Goal: Check status: Check status

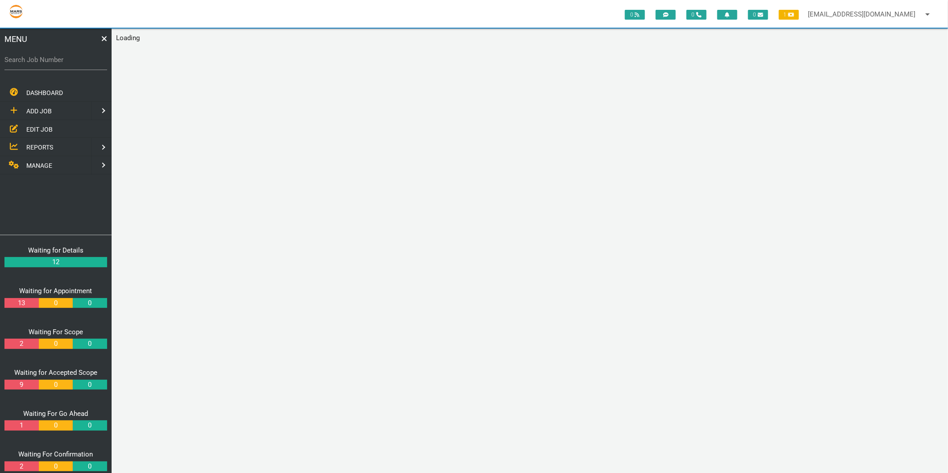
click at [45, 130] on span "EDIT JOB" at bounding box center [39, 128] width 26 height 7
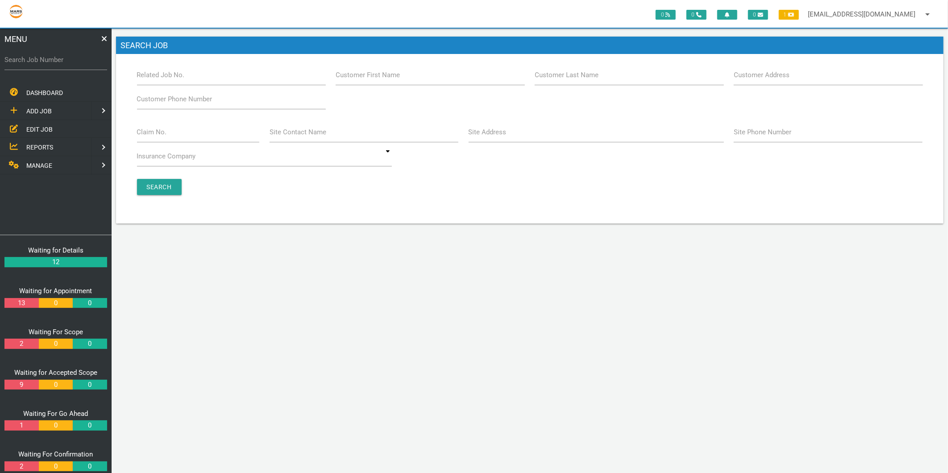
click at [162, 134] on label "Claim No." at bounding box center [152, 132] width 30 height 10
click at [162, 134] on input "Claim No." at bounding box center [198, 132] width 123 height 21
type input "villa 22"
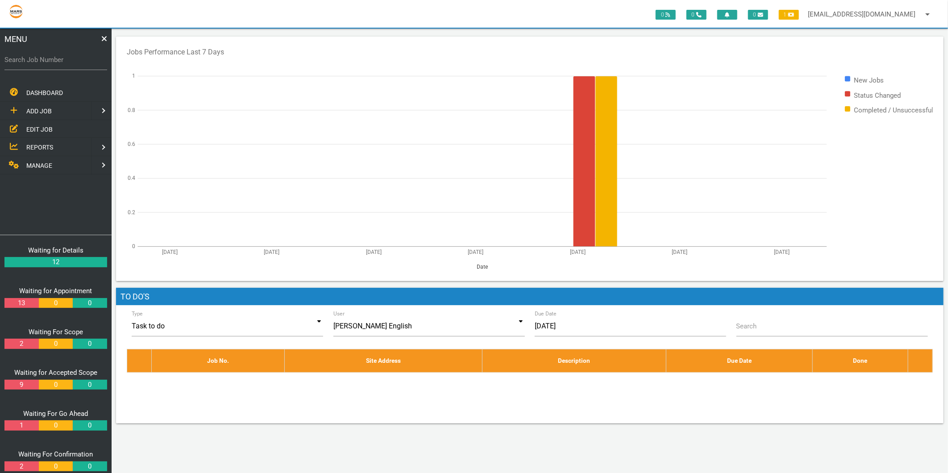
click at [43, 125] on span "EDIT JOB" at bounding box center [39, 128] width 26 height 7
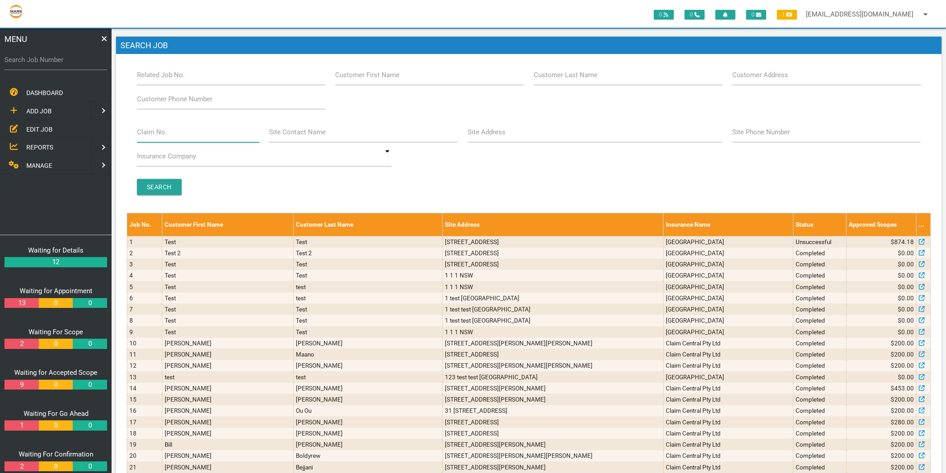
click at [153, 126] on div "Claim No." at bounding box center [198, 134] width 133 height 24
type input "villa 22"
click at [162, 185] on input "Search" at bounding box center [159, 187] width 45 height 16
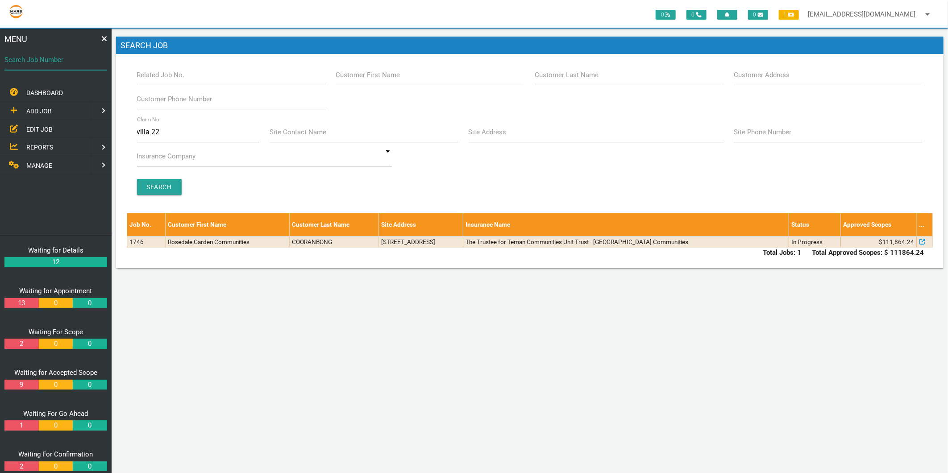
click at [38, 50] on div "Search Job Number" at bounding box center [55, 62] width 103 height 24
type input "1082"
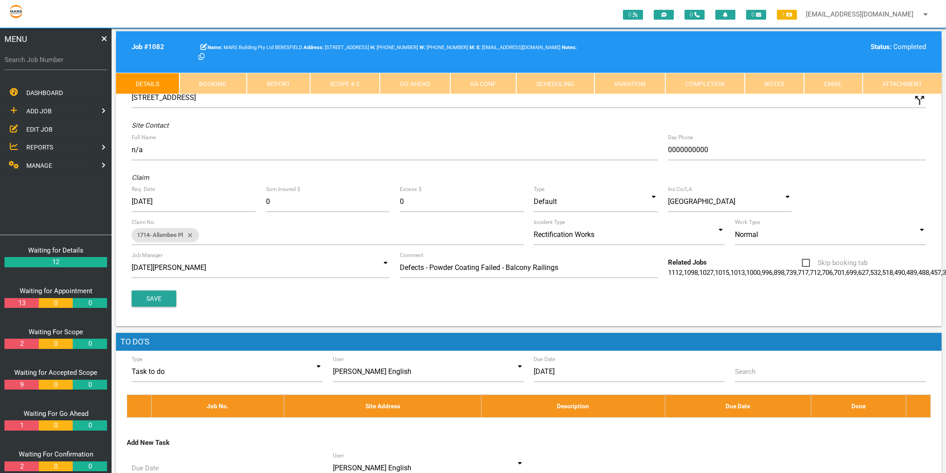
click at [738, 88] on link "Completion" at bounding box center [704, 83] width 79 height 21
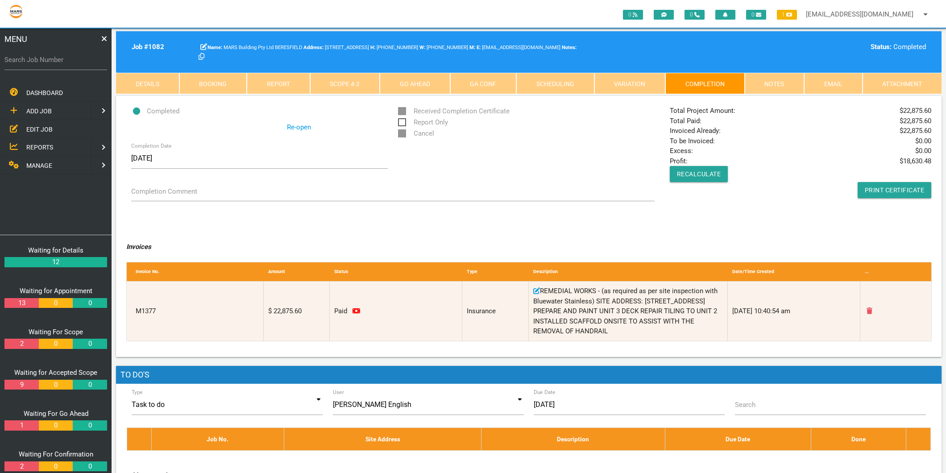
drag, startPoint x: 28, startPoint y: 60, endPoint x: 24, endPoint y: 58, distance: 4.7
click at [24, 58] on label "Search Job Number" at bounding box center [55, 60] width 103 height 10
drag, startPoint x: 79, startPoint y: 58, endPoint x: 70, endPoint y: 50, distance: 11.7
click at [76, 57] on label "Search Job Number" at bounding box center [55, 60] width 103 height 10
click at [76, 57] on input "Search Job Number" at bounding box center [55, 60] width 103 height 21
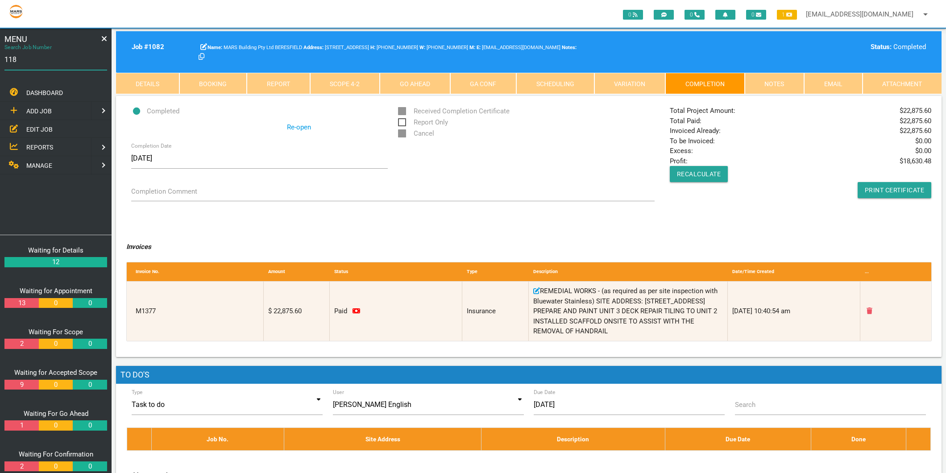
type input "1182"
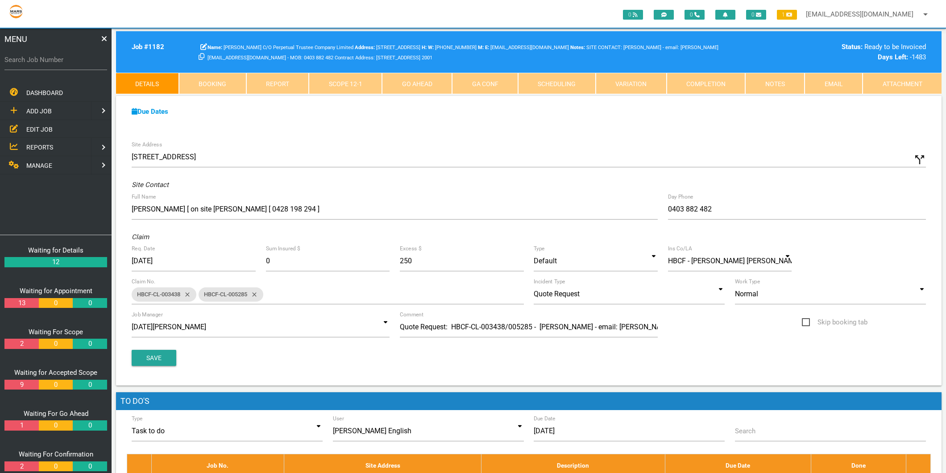
click at [698, 90] on link "Completion" at bounding box center [706, 83] width 79 height 21
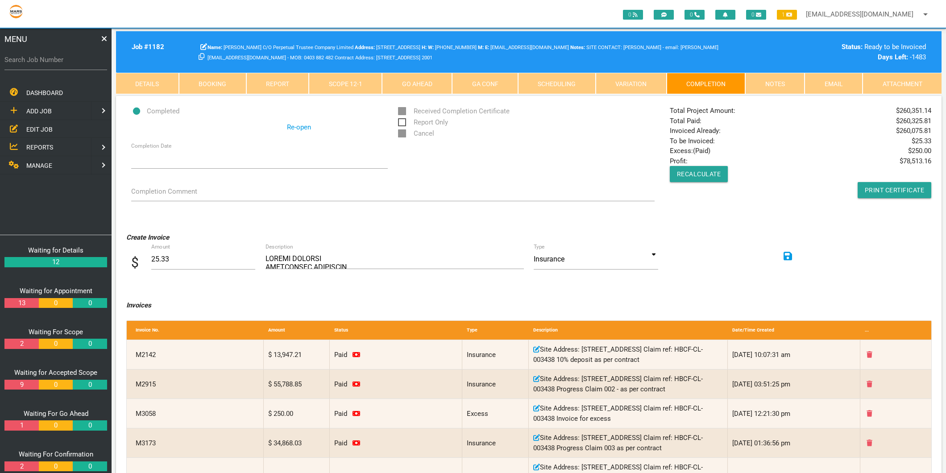
click at [59, 59] on label "Search Job Number" at bounding box center [55, 60] width 103 height 10
click at [59, 59] on input "Search Job Number" at bounding box center [55, 60] width 103 height 21
type input "1199"
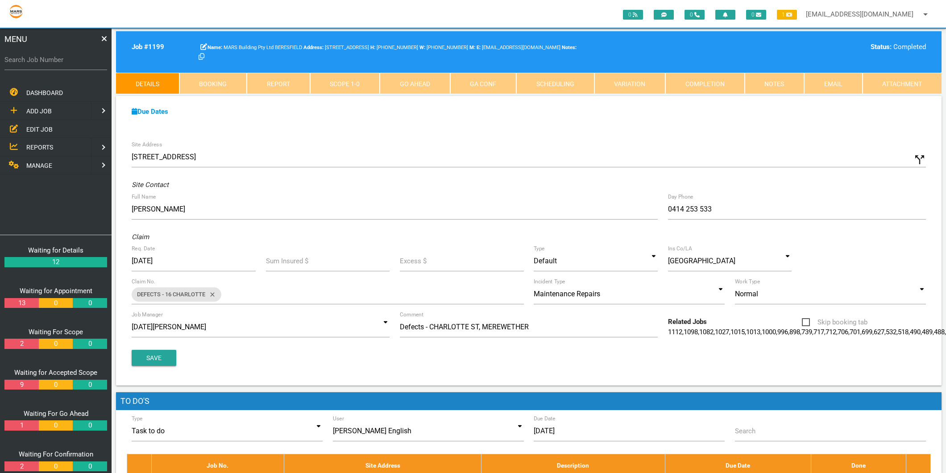
click at [729, 84] on link "Completion" at bounding box center [704, 83] width 79 height 21
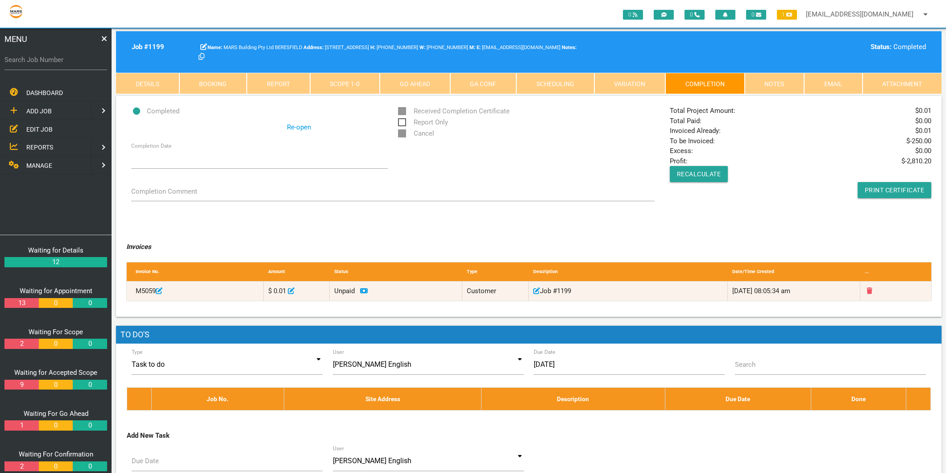
click at [59, 61] on label "Search Job Number" at bounding box center [55, 60] width 103 height 10
drag, startPoint x: 59, startPoint y: 61, endPoint x: 5, endPoint y: 60, distance: 54.0
click at [5, 60] on label "Search Job Number" at bounding box center [55, 60] width 103 height 10
click at [5, 60] on input "Search Job Number" at bounding box center [55, 60] width 103 height 21
type input "1247"
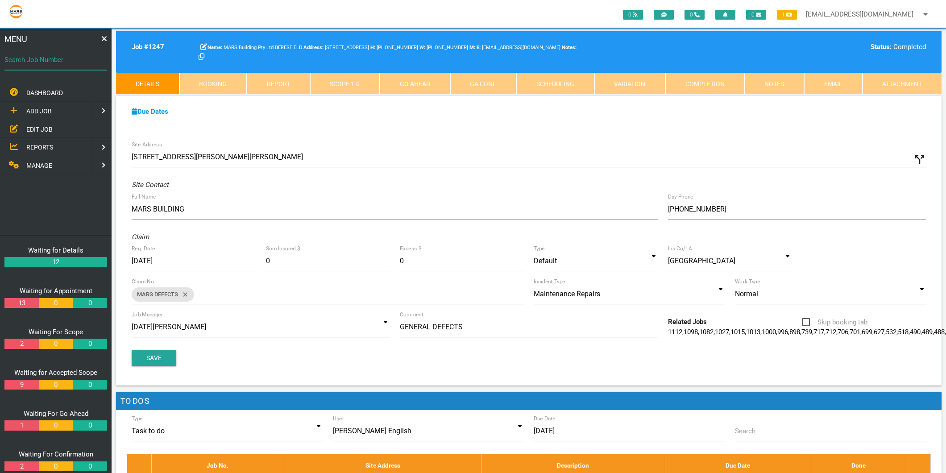
click at [74, 66] on input "Search Job Number" at bounding box center [55, 60] width 103 height 21
type input "1258"
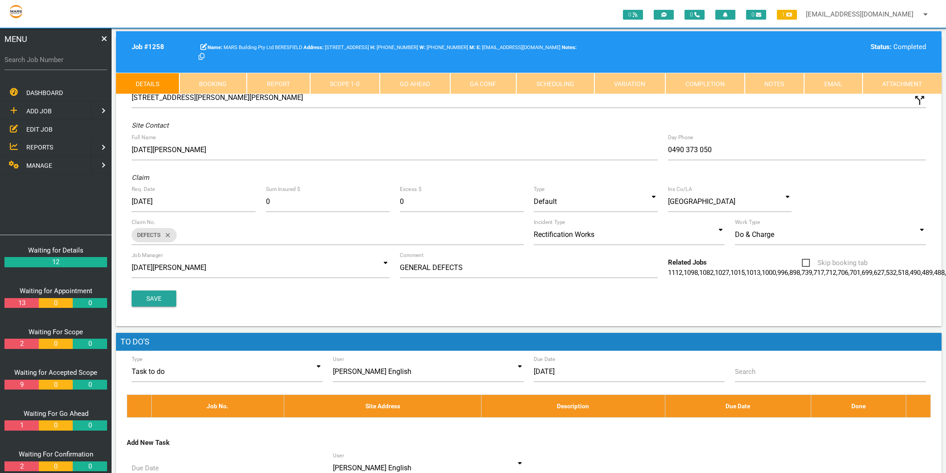
click at [710, 85] on link "Completion" at bounding box center [704, 83] width 79 height 21
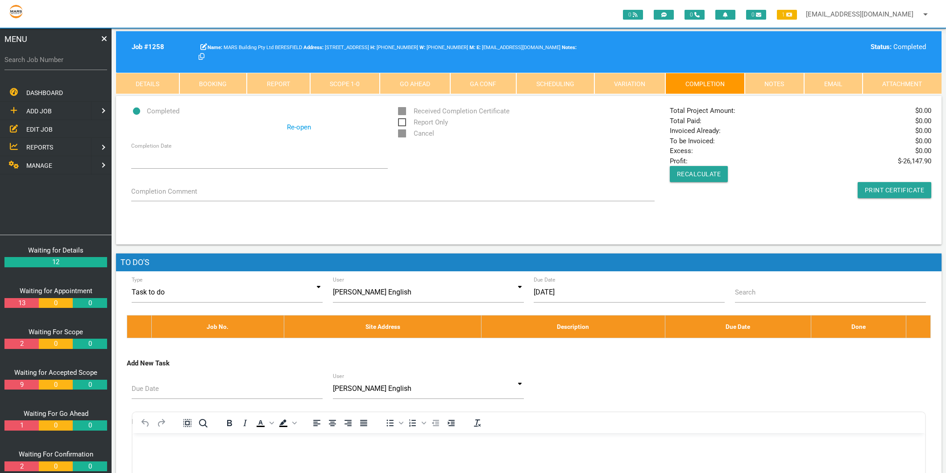
click at [29, 55] on label "Search Job Number" at bounding box center [55, 60] width 103 height 10
click at [29, 55] on input "Search Job Number" at bounding box center [55, 60] width 103 height 21
type input "1496"
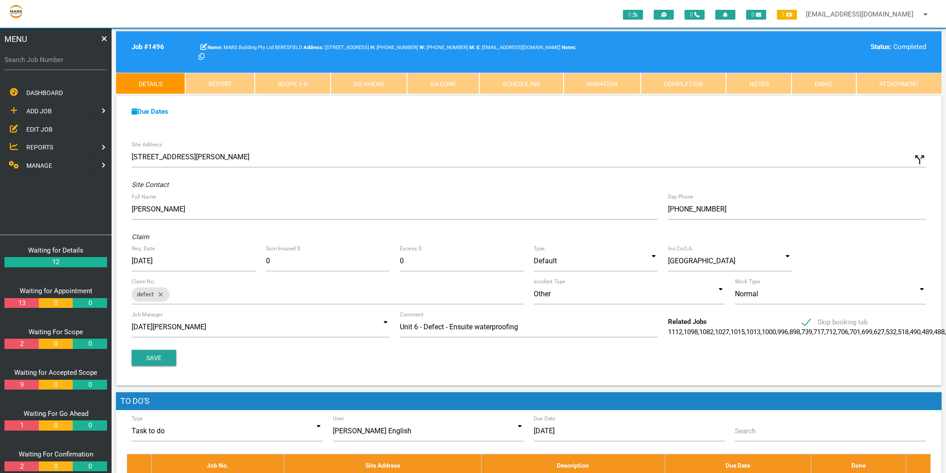
click at [24, 59] on label "Search Job Number" at bounding box center [55, 60] width 103 height 10
click at [24, 59] on input "Search Job Number" at bounding box center [55, 60] width 103 height 21
type input "136"
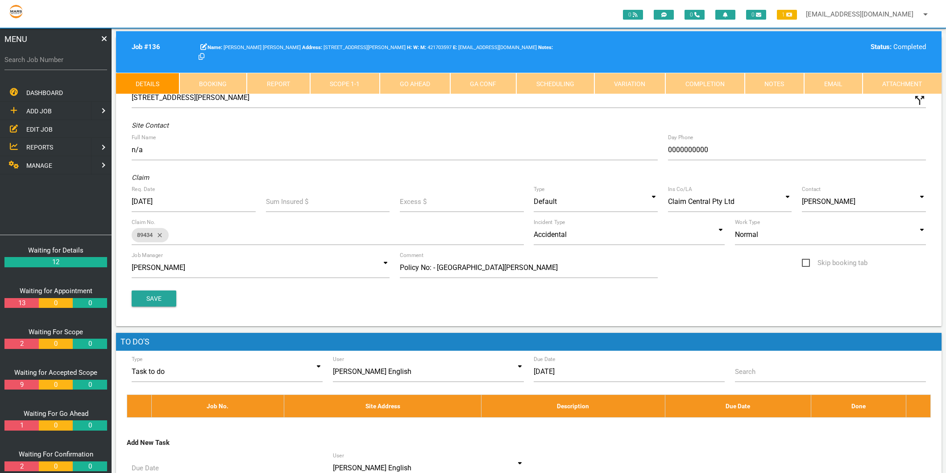
click at [24, 61] on label "Search Job Number" at bounding box center [55, 60] width 103 height 10
click at [24, 61] on input "Search Job Number" at bounding box center [55, 60] width 103 height 21
type input "1360"
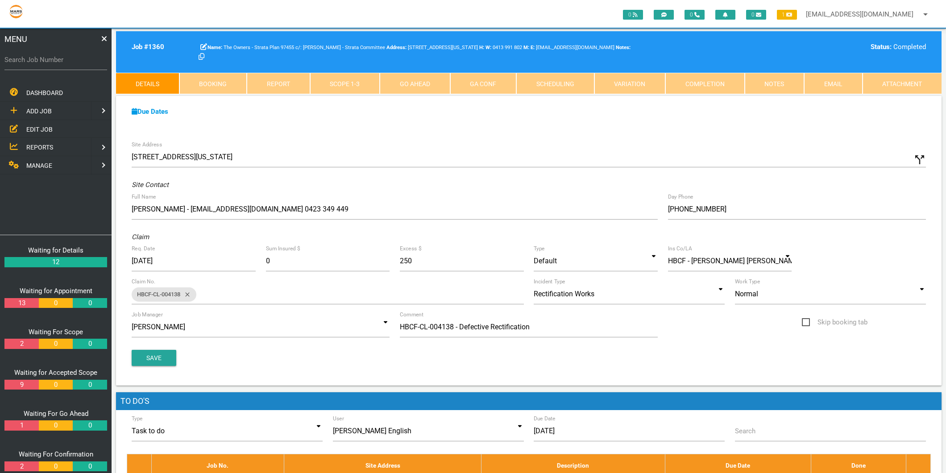
click at [24, 61] on label "Search Job Number" at bounding box center [55, 60] width 103 height 10
click at [24, 61] on input "Search Job Number" at bounding box center [55, 60] width 103 height 21
type input "1375"
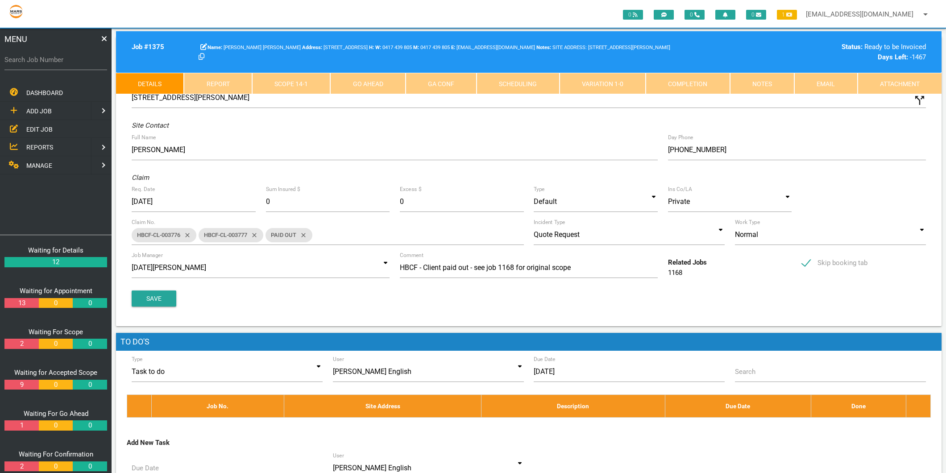
click at [707, 81] on link "Completion" at bounding box center [688, 83] width 84 height 21
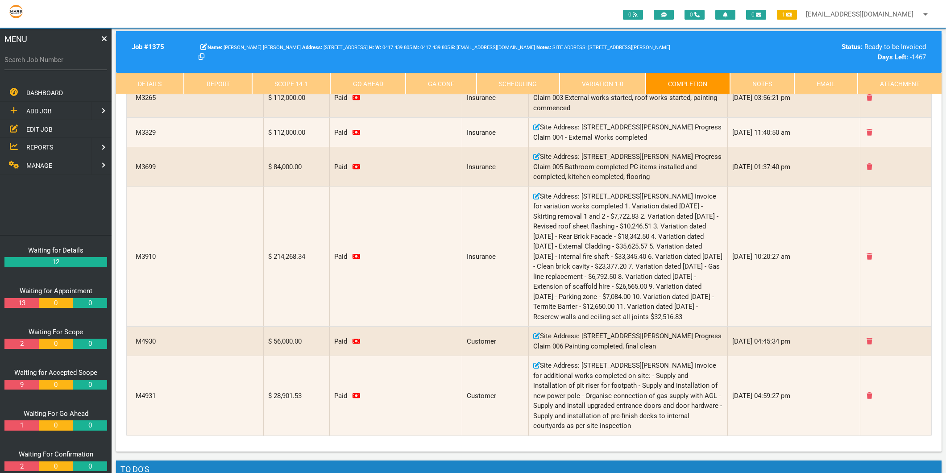
scroll to position [413, 0]
